Goal: Task Accomplishment & Management: Complete application form

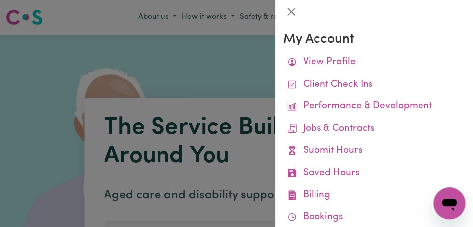
click at [395, 149] on link "Submit Hours" at bounding box center [374, 151] width 182 height 22
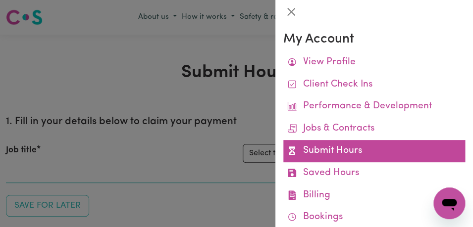
click at [398, 146] on link "Submit Hours" at bounding box center [374, 151] width 182 height 22
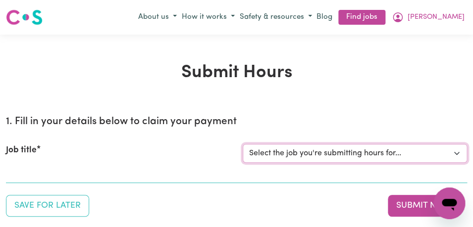
select select "11855"
click option "[[PERSON_NAME]] Support Worker Needed For Personal Care In the Morning- [PERSON…" at bounding box center [0, 0] width 0 height 0
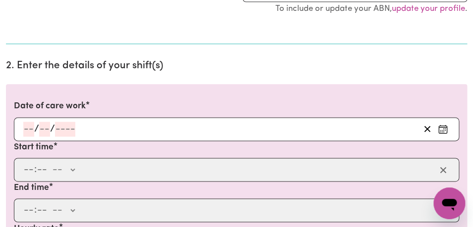
scroll to position [244, 0]
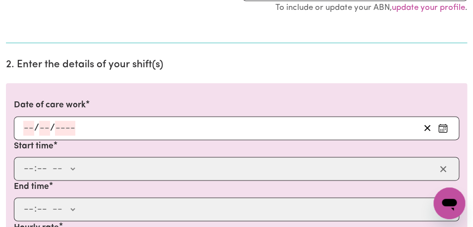
click at [444, 127] on icon "Enter the date of care work" at bounding box center [443, 128] width 10 height 10
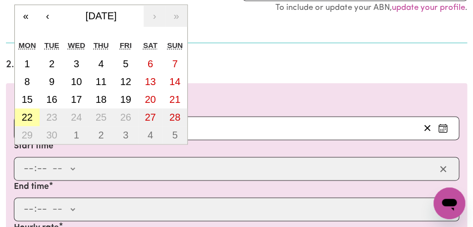
click at [31, 119] on abbr "22" at bounding box center [27, 117] width 11 height 11
type input "[DATE]"
type input "22"
type input "9"
type input "2025"
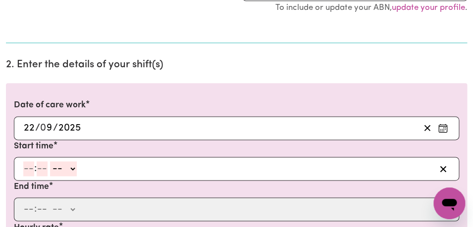
click at [29, 171] on input "number" at bounding box center [28, 169] width 11 height 15
type input "8"
type input "00"
select select "am"
click option "AM" at bounding box center [0, 0] width 0 height 0
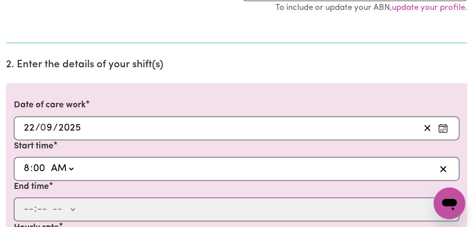
type input "08:00"
type input "0"
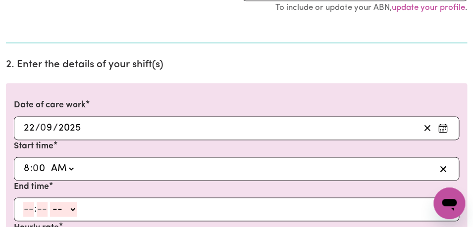
click at [27, 209] on input "number" at bounding box center [28, 209] width 11 height 15
type input "9"
type input "00"
click at [49, 202] on select "-- AM PM" at bounding box center [62, 209] width 27 height 15
select select "am"
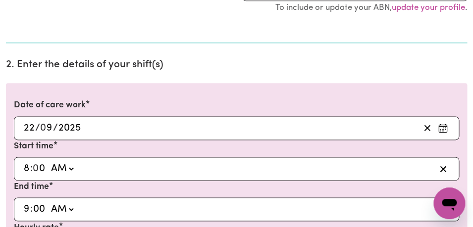
click option "AM" at bounding box center [0, 0] width 0 height 0
type input "09:00"
type input "0"
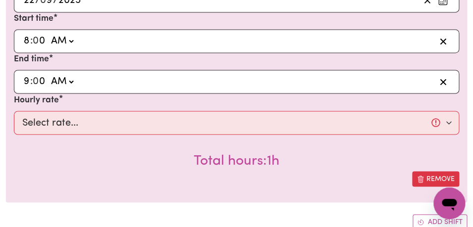
scroll to position [373, 0]
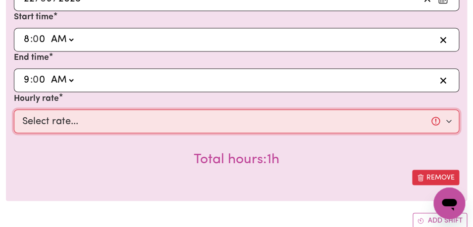
select select "44-Weekday"
click option "$44.00 (Weekday)" at bounding box center [0, 0] width 0 height 0
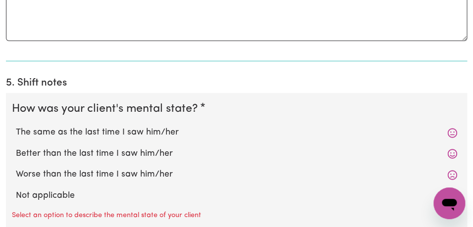
scroll to position [807, 0]
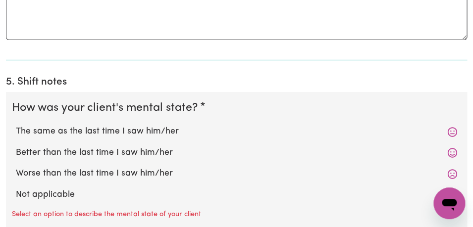
click at [143, 133] on label "The same as the last time I saw him/her" at bounding box center [236, 131] width 441 height 13
click at [16, 125] on input "The same as the last time I saw him/her" at bounding box center [15, 125] width 0 height 0
radio input "true"
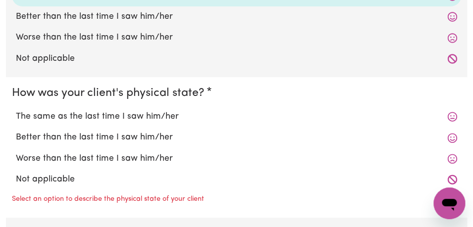
scroll to position [944, 0]
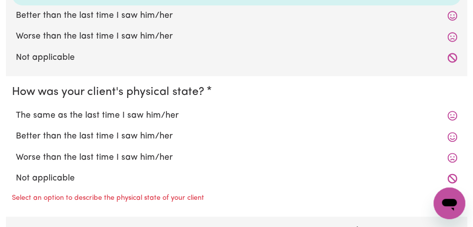
click at [145, 114] on label "The same as the last time I saw him/her" at bounding box center [236, 115] width 441 height 13
click at [16, 109] on input "The same as the last time I saw him/her" at bounding box center [15, 109] width 0 height 0
radio input "true"
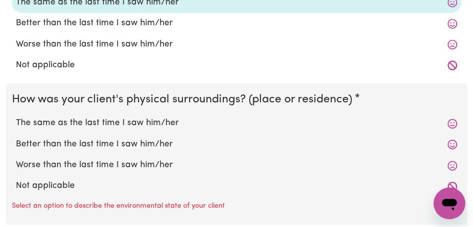
scroll to position [1059, 0]
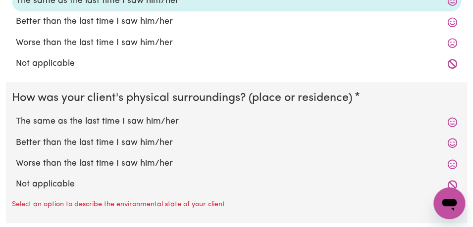
click at [141, 121] on label "The same as the last time I saw him/her" at bounding box center [236, 121] width 441 height 13
click at [16, 115] on input "The same as the last time I saw him/her" at bounding box center [15, 115] width 0 height 0
radio input "true"
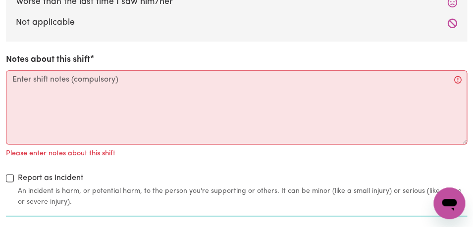
scroll to position [1225, 0]
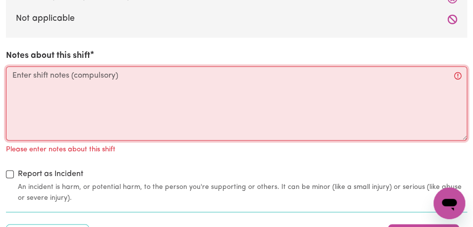
click at [89, 90] on textarea "Notes about this shift" at bounding box center [236, 103] width 461 height 74
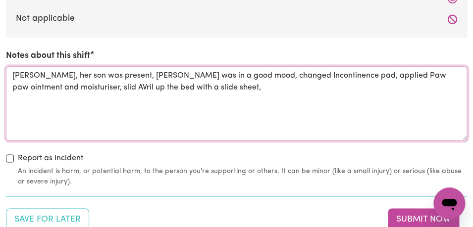
click at [79, 88] on textarea "[PERSON_NAME], her son was present, [PERSON_NAME] was in a good mood, changed I…" at bounding box center [236, 103] width 461 height 74
click at [203, 87] on textarea "[PERSON_NAME], her son was present, [PERSON_NAME] was in a good mood, changed I…" at bounding box center [236, 103] width 461 height 74
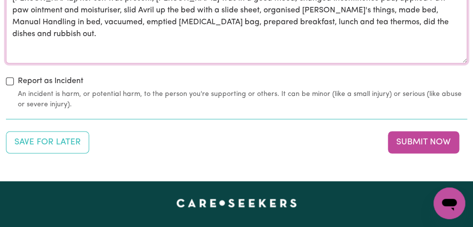
scroll to position [1313, 0]
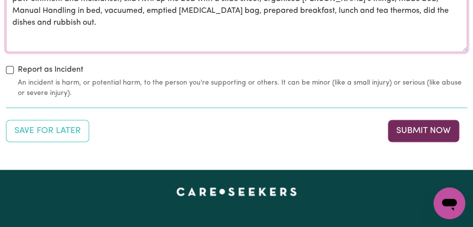
type textarea "[PERSON_NAME], her son was present, [PERSON_NAME] was in a good mood, changed I…"
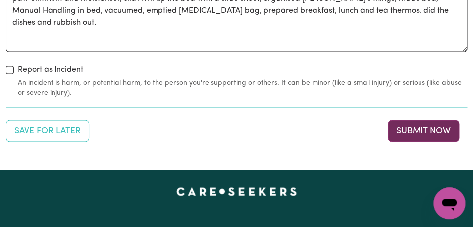
click at [437, 138] on button "Submit Now" at bounding box center [423, 131] width 71 height 22
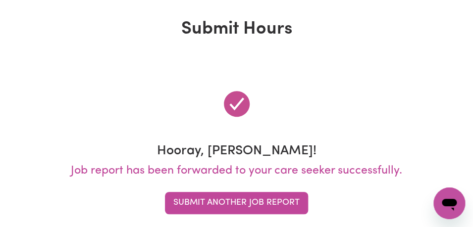
scroll to position [0, 0]
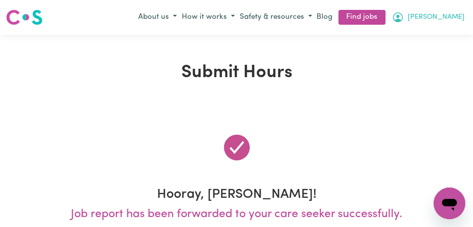
click at [404, 18] on icon "My Account" at bounding box center [398, 17] width 12 height 12
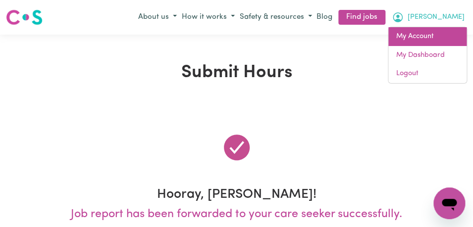
click at [438, 34] on link "My Account" at bounding box center [427, 36] width 78 height 19
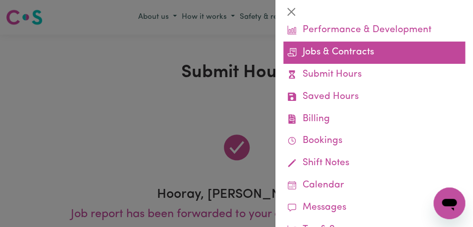
scroll to position [81, 0]
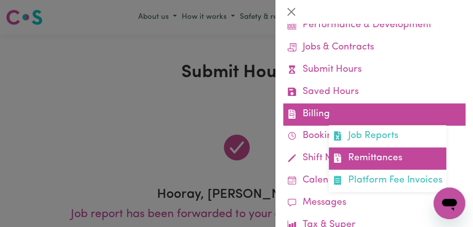
click at [399, 162] on link "Remittances" at bounding box center [387, 159] width 117 height 22
